Goal: Task Accomplishment & Management: Manage account settings

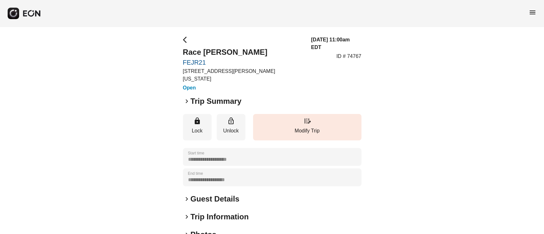
click at [534, 9] on span "menu" at bounding box center [532, 13] width 8 height 8
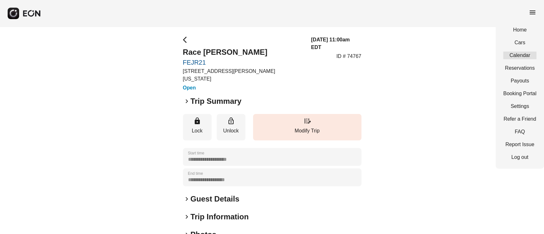
click at [513, 54] on link "Calendar" at bounding box center [519, 56] width 33 height 8
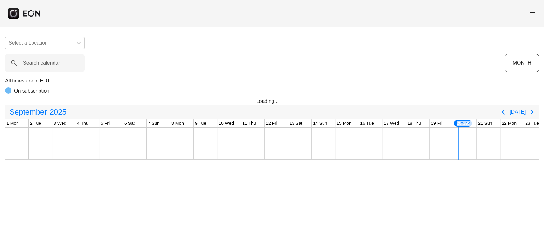
scroll to position [0, 173]
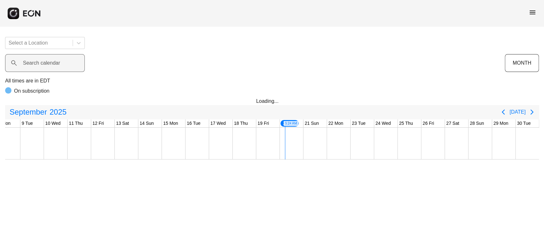
click at [37, 66] on label "Search calendar" at bounding box center [41, 63] width 37 height 8
click at [37, 66] on calendar "Search calendar" at bounding box center [45, 63] width 80 height 18
drag, startPoint x: 57, startPoint y: 78, endPoint x: 80, endPoint y: 47, distance: 38.5
click at [59, 77] on p "All times are in EDT" at bounding box center [271, 81] width 533 height 8
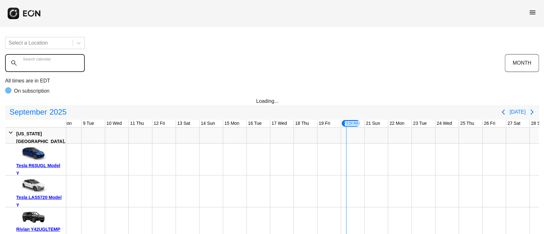
click at [52, 58] on calendar "Search calendar" at bounding box center [45, 63] width 80 height 18
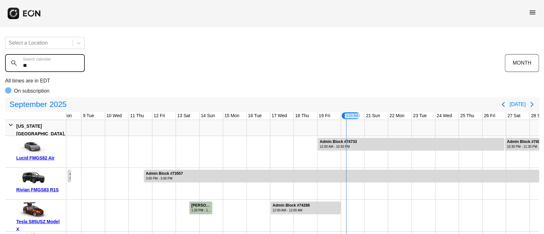
type calendar "*"
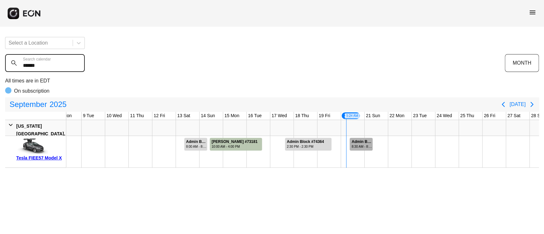
type calendar "******"
click at [366, 144] on div "8:30 AM - 8:30 AM" at bounding box center [361, 146] width 20 height 5
